Goal: Task Accomplishment & Management: Complete application form

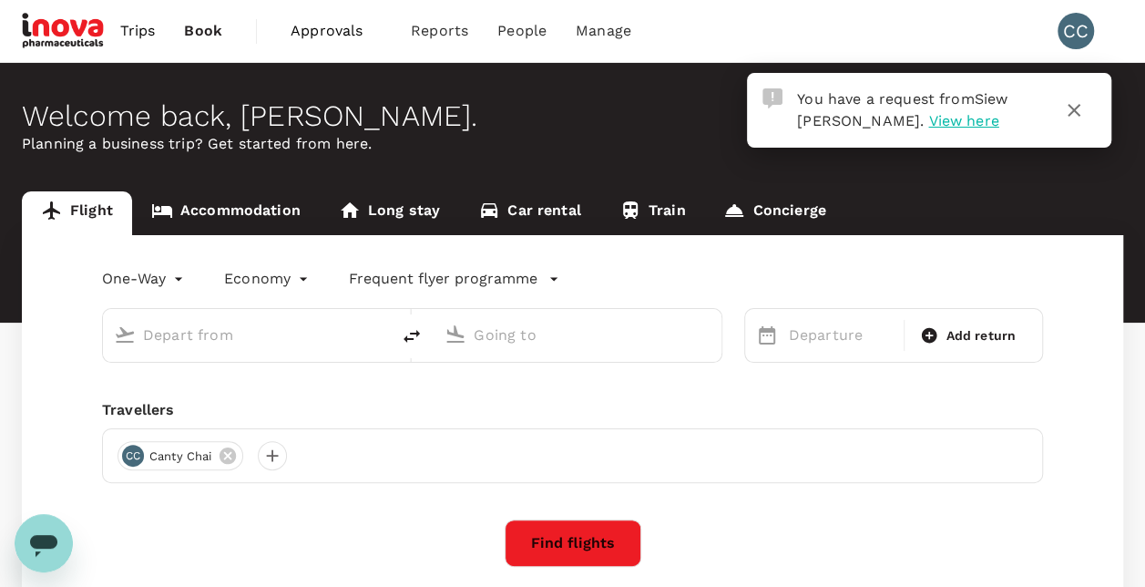
type input "roundtrip"
type input "Kuala Lumpur Intl ([GEOGRAPHIC_DATA])"
type input "[GEOGRAPHIC_DATA], [GEOGRAPHIC_DATA] (any)"
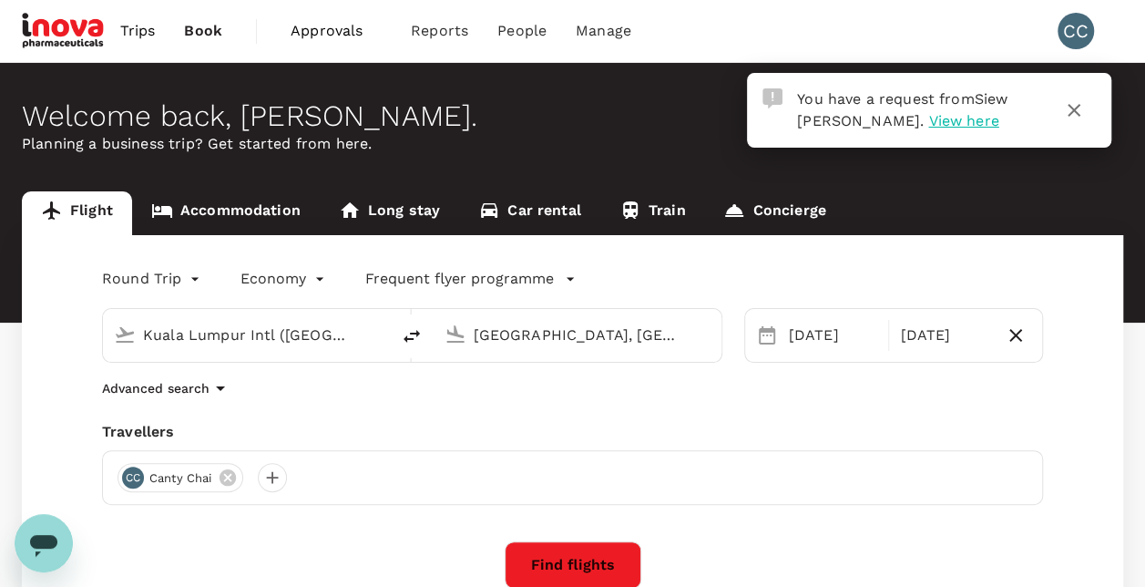
click at [328, 27] on span "Approvals" at bounding box center [336, 31] width 91 height 22
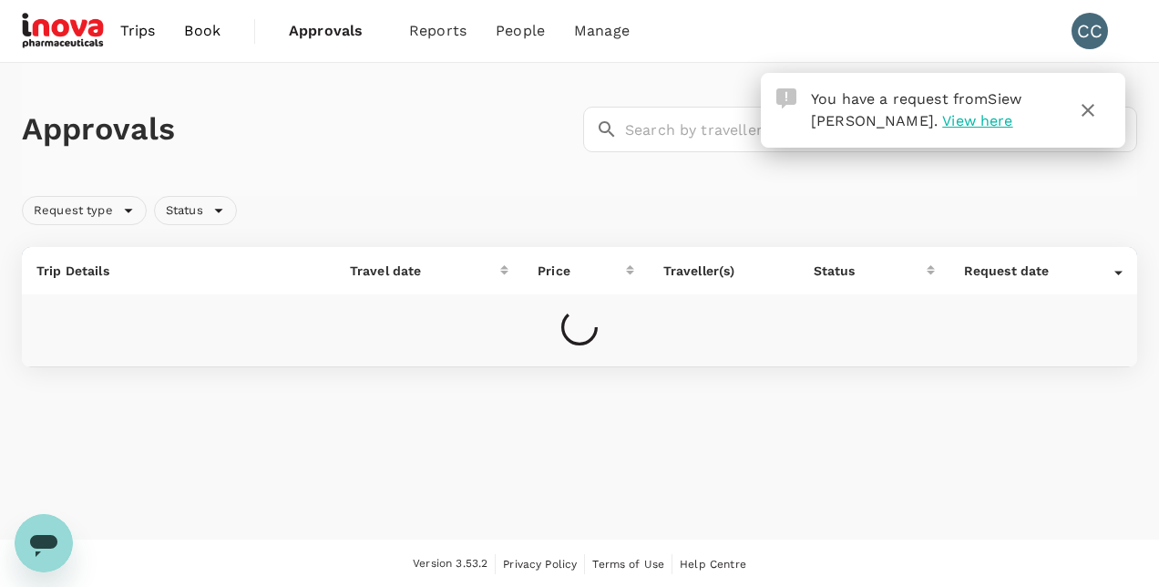
click at [1095, 118] on icon "button" at bounding box center [1088, 110] width 22 height 22
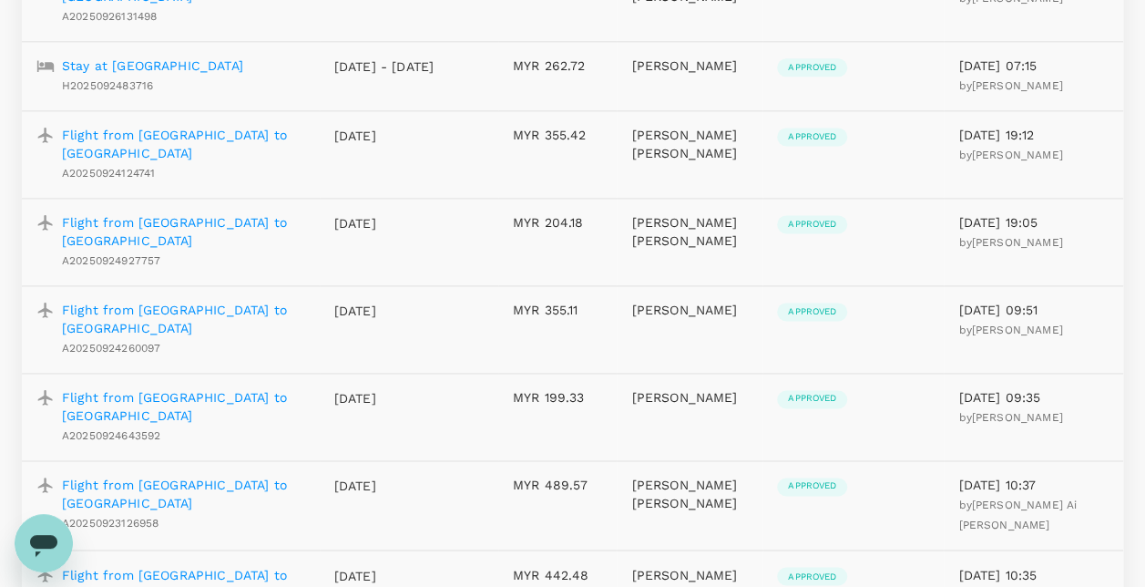
scroll to position [1840, 0]
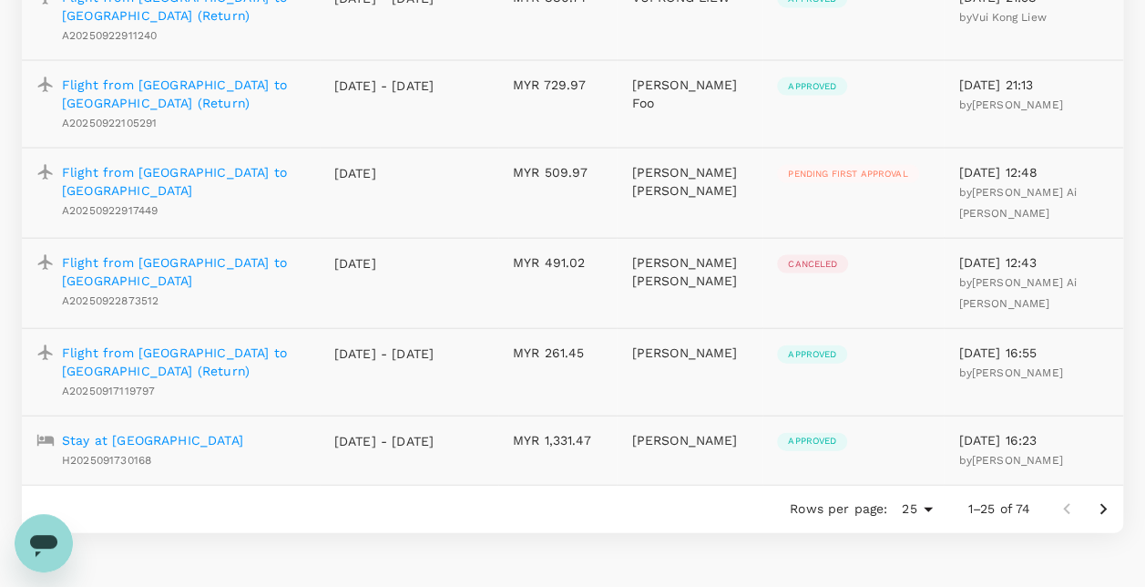
click at [263, 163] on p "Flight from [GEOGRAPHIC_DATA] to [GEOGRAPHIC_DATA]" at bounding box center [183, 181] width 243 height 36
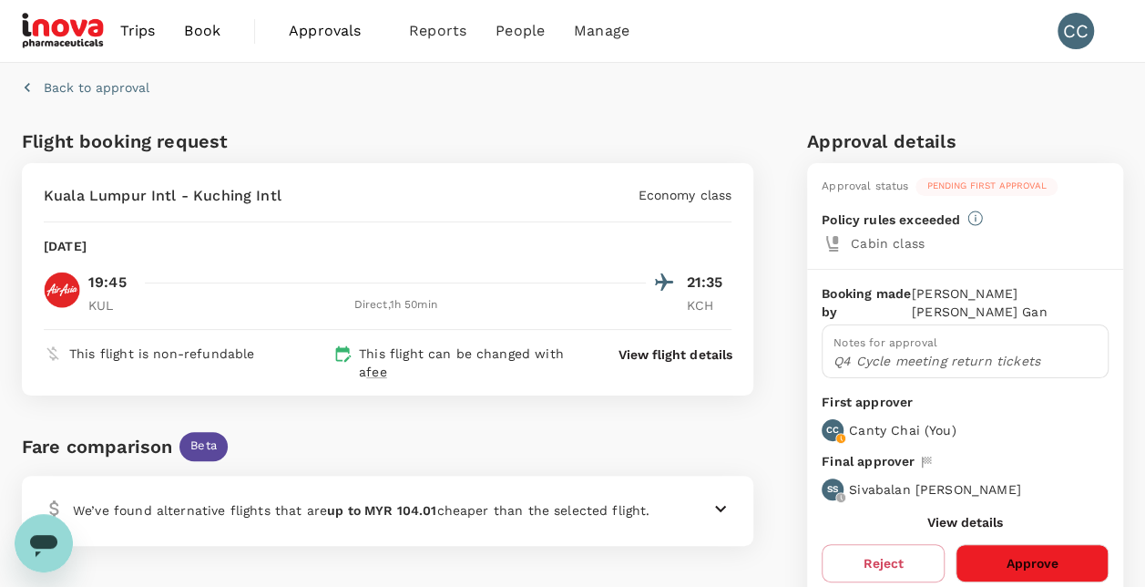
click at [1016, 544] on button "Approve" at bounding box center [1032, 563] width 153 height 38
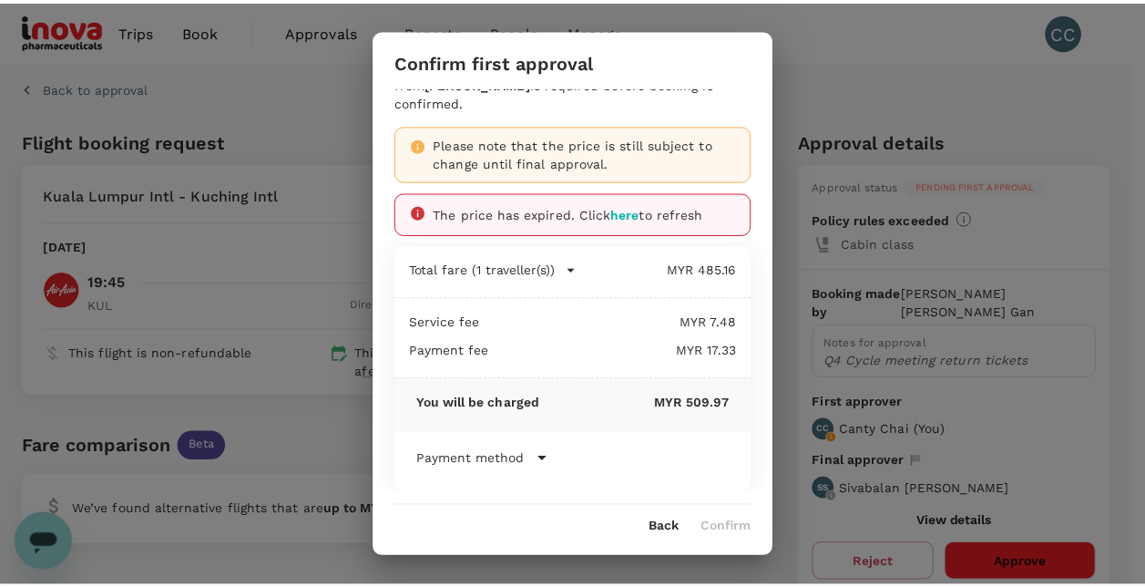
scroll to position [45, 0]
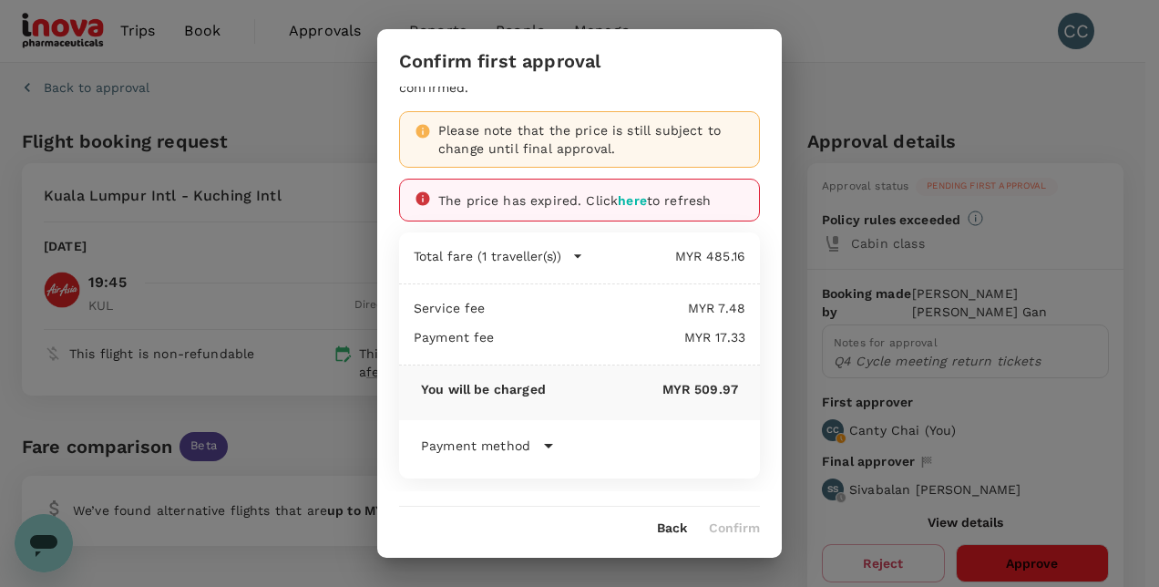
click at [1020, 533] on div "Confirm first approval This is the first approval step. Final approval from [PE…" at bounding box center [579, 293] width 1159 height 587
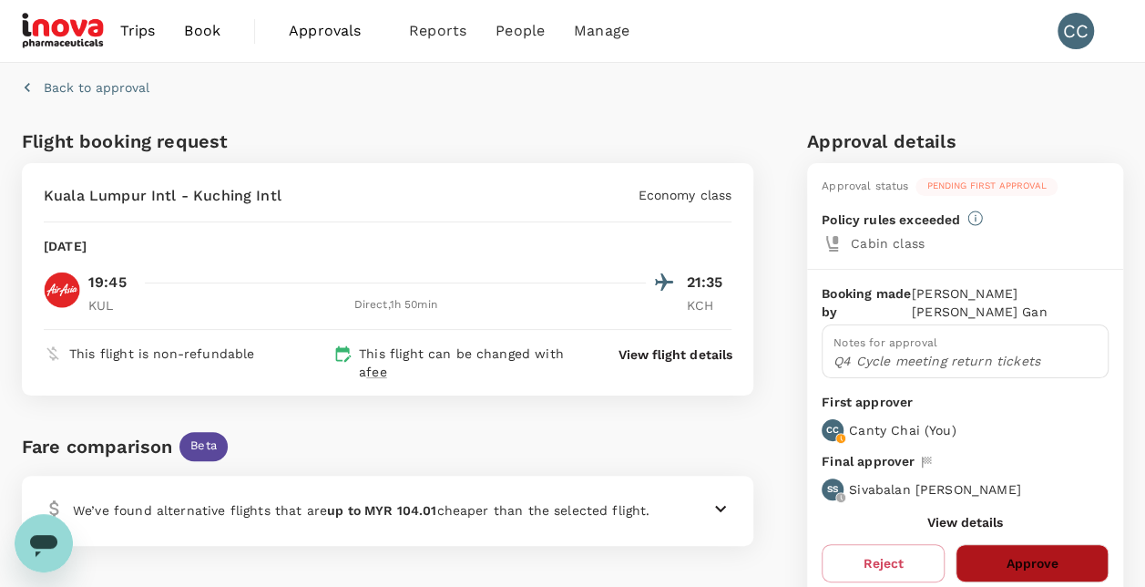
click at [1020, 544] on button "Approve" at bounding box center [1032, 563] width 153 height 38
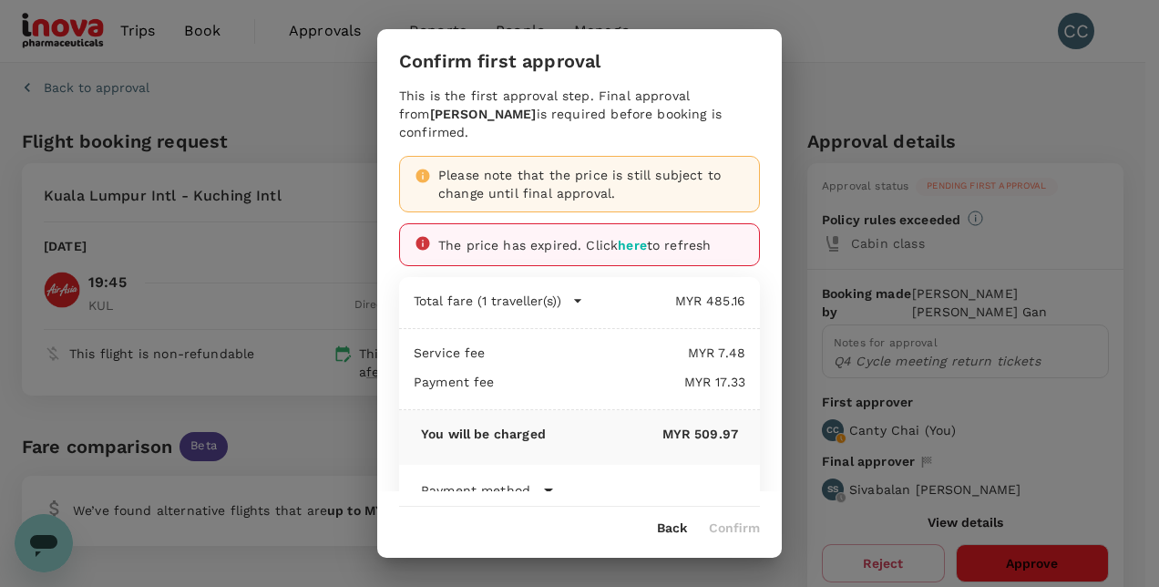
click at [640, 247] on span "here" at bounding box center [632, 245] width 29 height 15
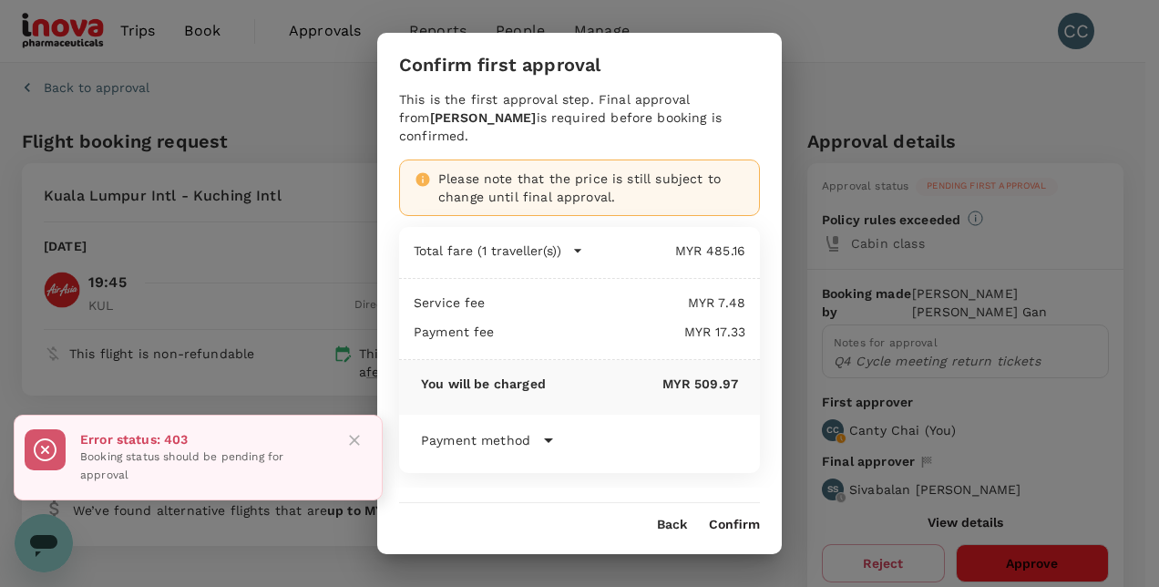
click at [355, 436] on icon "Close" at bounding box center [354, 440] width 18 height 18
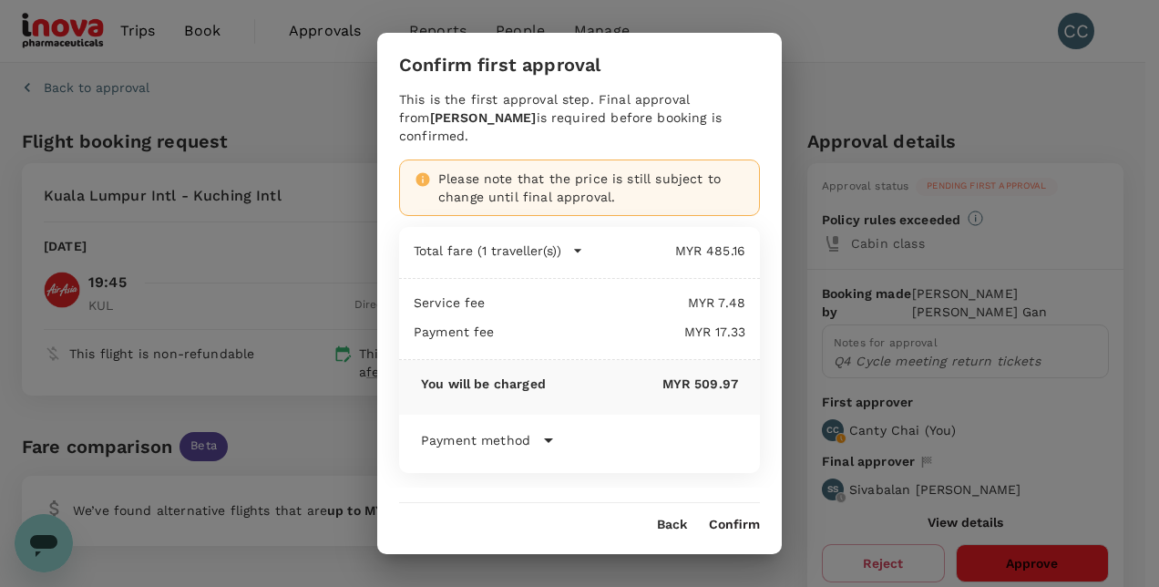
click at [743, 523] on button "Confirm" at bounding box center [734, 525] width 51 height 15
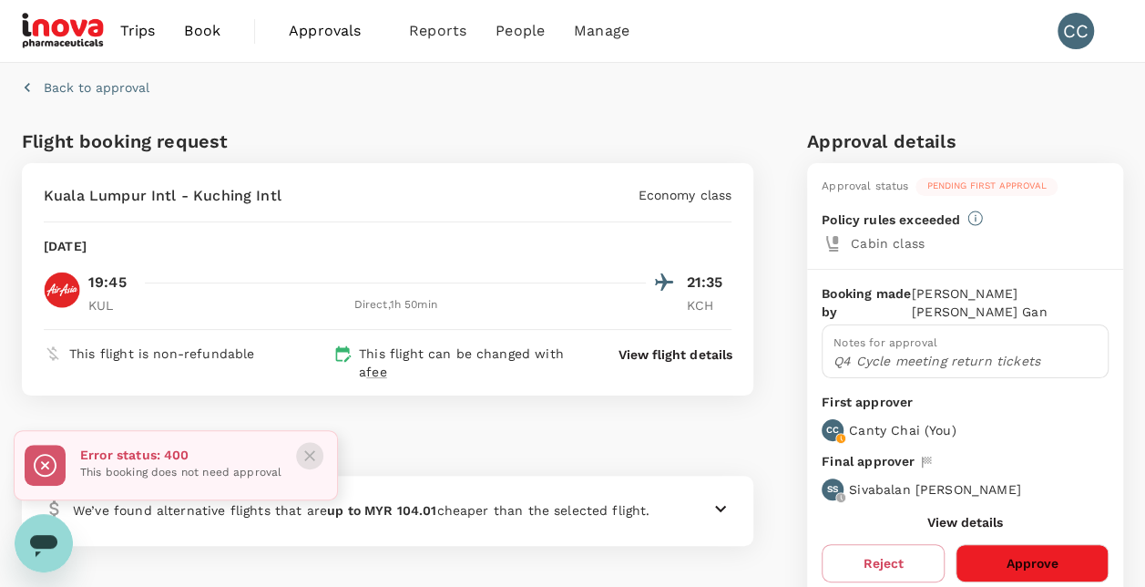
click at [313, 457] on icon "Close" at bounding box center [310, 455] width 18 height 18
